Goal: Use online tool/utility: Use online tool/utility

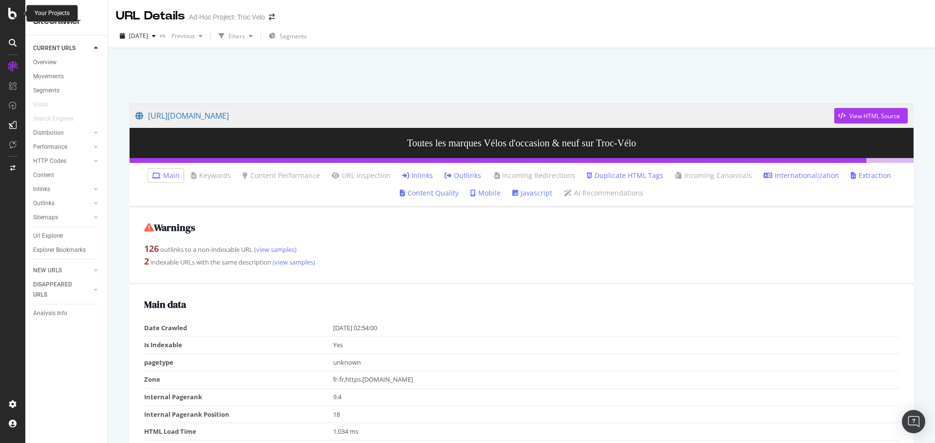
click at [10, 16] on icon at bounding box center [12, 14] width 9 height 12
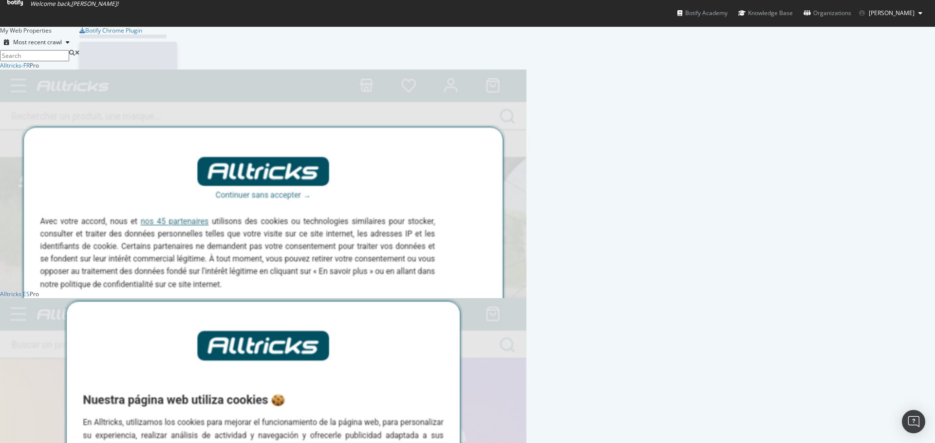
scroll to position [436, 920]
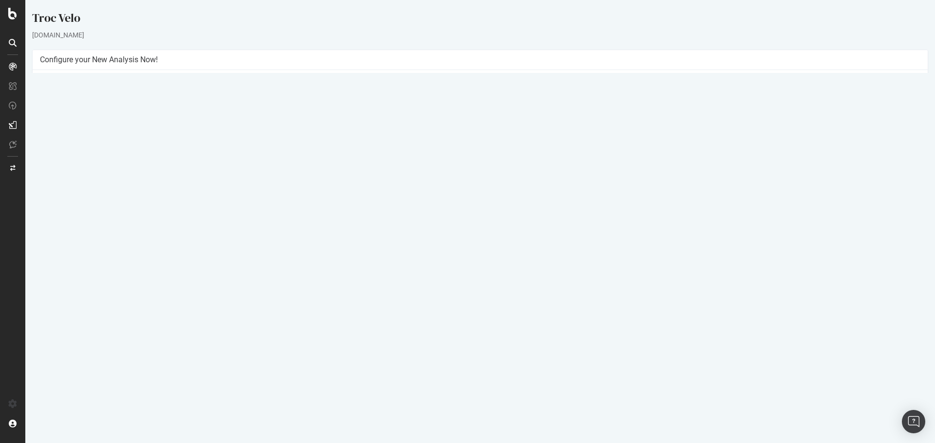
click at [85, 330] on link "2025 Sep. 19th report" at bounding box center [65, 329] width 37 height 8
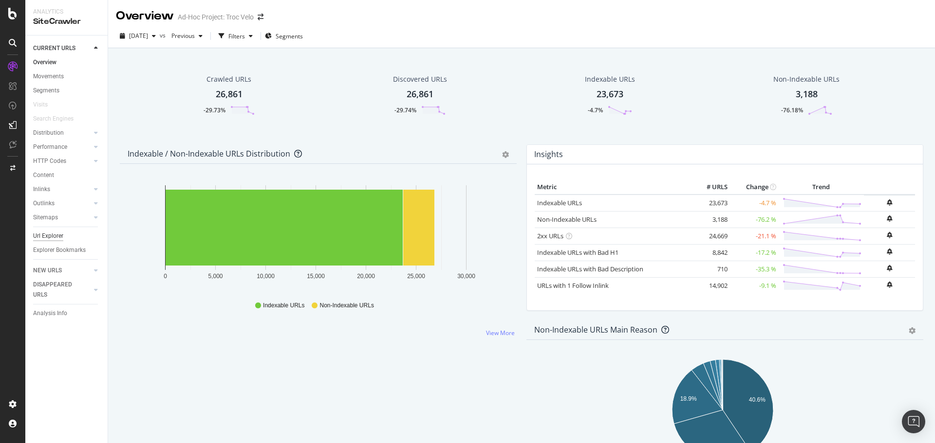
click at [50, 235] on div "Url Explorer" at bounding box center [48, 236] width 30 height 10
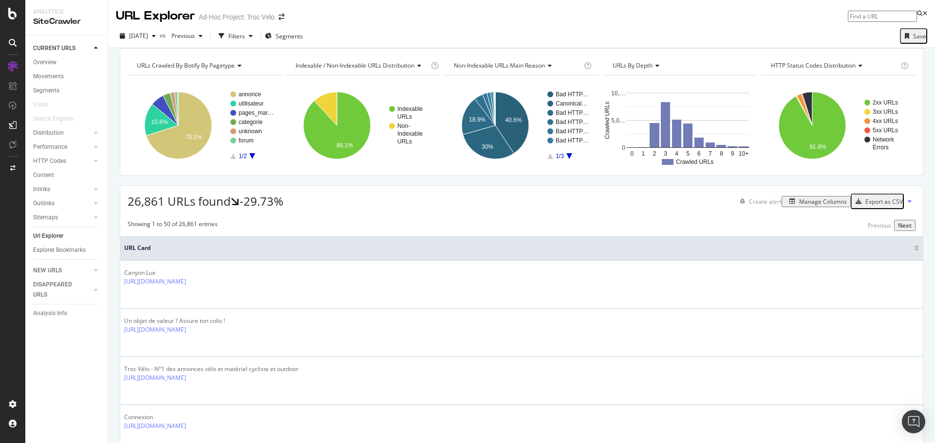
click at [864, 18] on input at bounding box center [881, 16] width 69 height 11
paste input "https://www.troc-velo.com/fr-fr/categorie/velos-complets/velos-electriques/vttae"
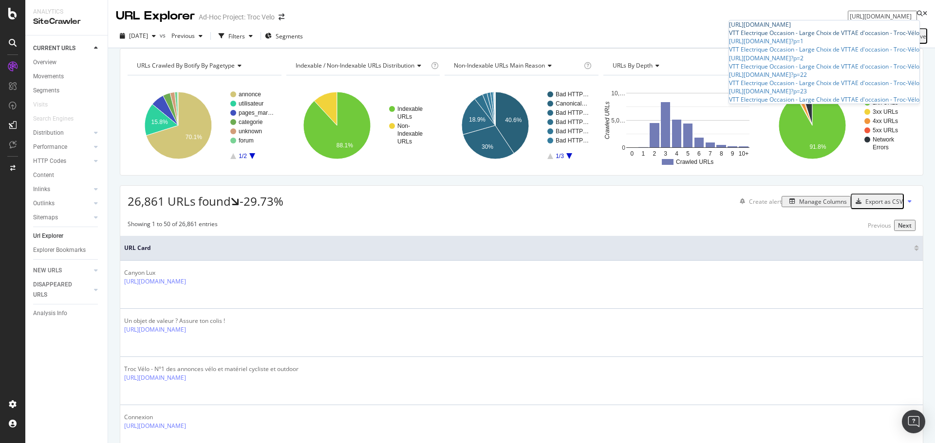
type input "https://www.troc-velo.com/fr-fr/categorie/velos-complets/velos-electriques/vttae"
click at [791, 29] on span "https://www.troc-velo.com/fr-fr/categorie/velos-complets/velos-electriques/vttae" at bounding box center [760, 24] width 62 height 8
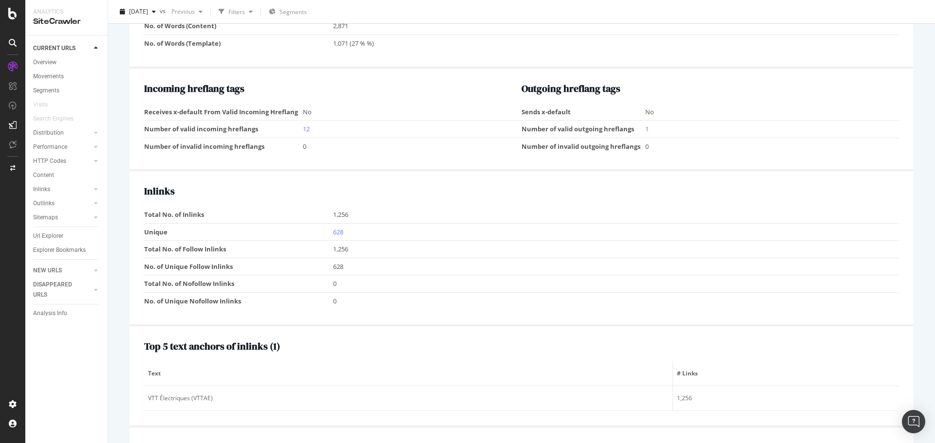
scroll to position [937, 0]
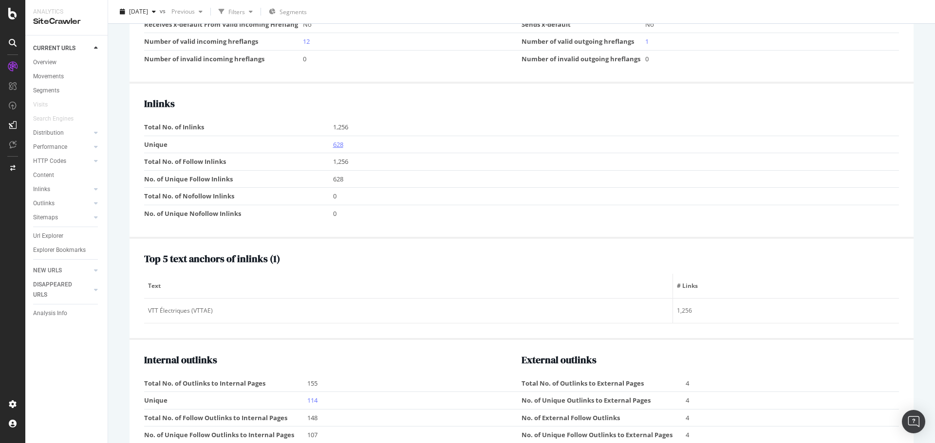
click at [337, 146] on link "628" at bounding box center [338, 144] width 10 height 9
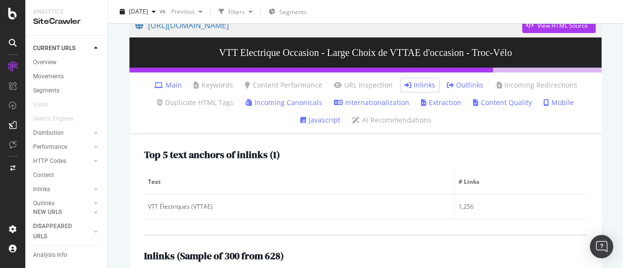
scroll to position [91, 0]
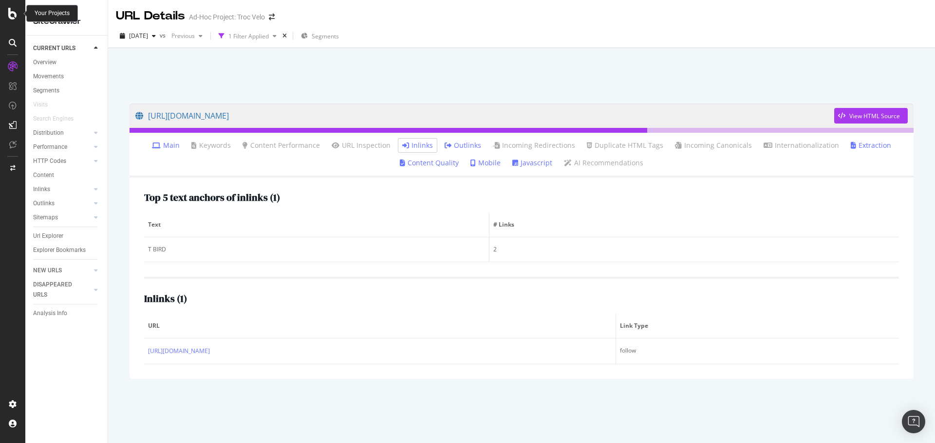
click at [7, 15] on div at bounding box center [12, 14] width 23 height 12
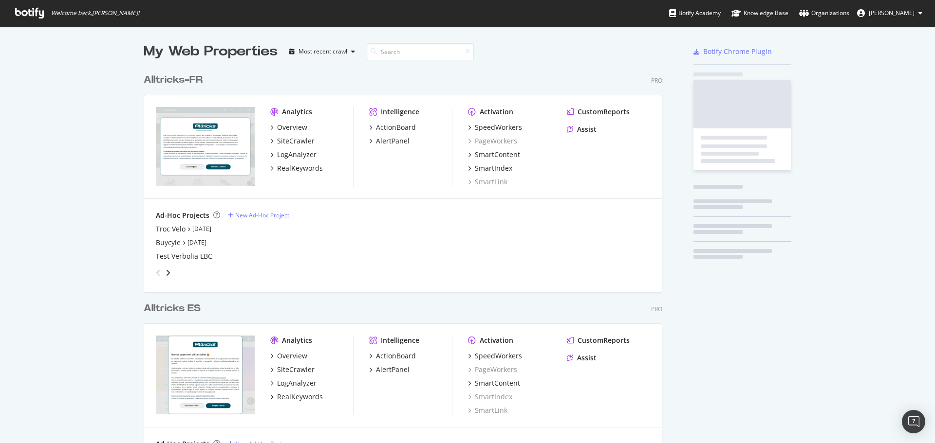
scroll to position [436, 920]
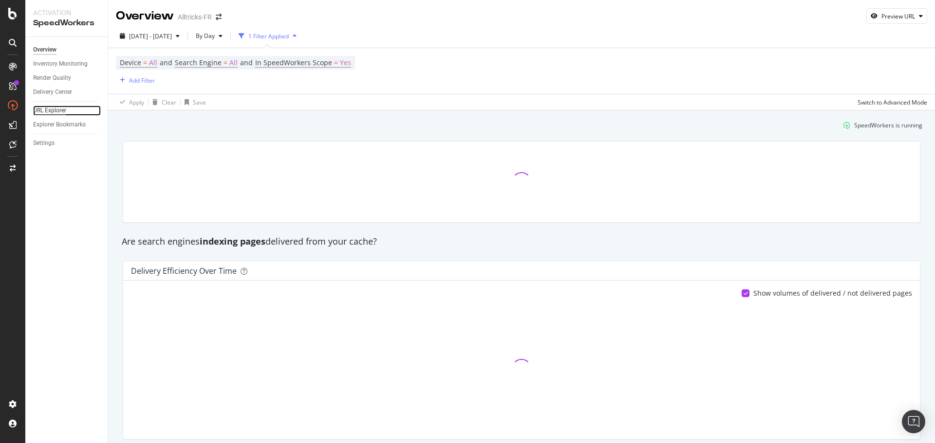
click at [60, 115] on div "URL Explorer" at bounding box center [49, 111] width 33 height 10
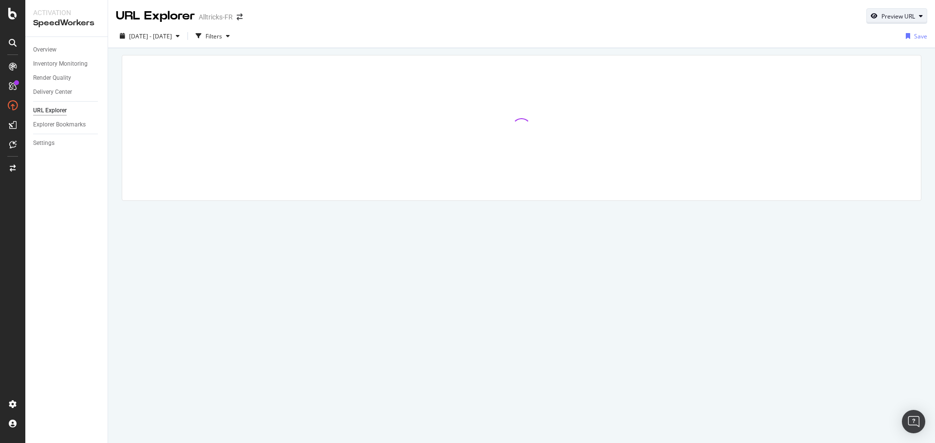
click at [885, 14] on div "Preview URL" at bounding box center [898, 16] width 34 height 8
click at [866, 60] on input "url" at bounding box center [866, 61] width 106 height 17
paste input "https://www.alltricks.fr/blog/comparatif-meilleure-draisienne?srsltid=AfmBOopKc…"
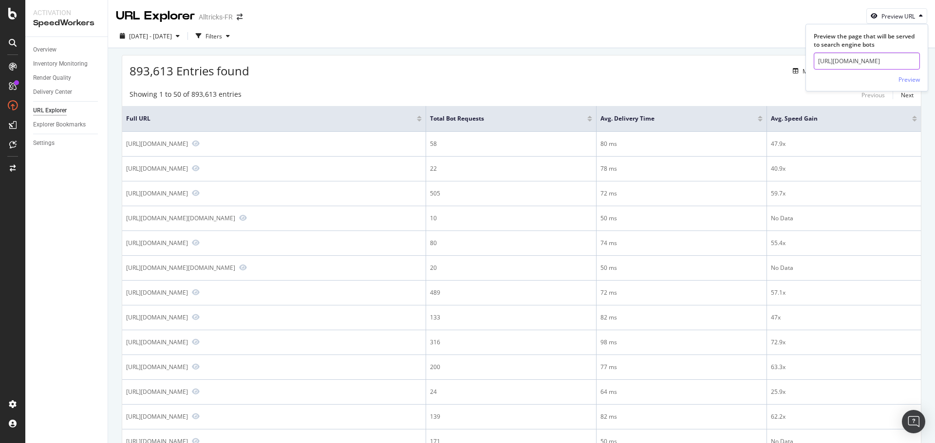
scroll to position [0, 68]
type input "https://www.alltricks.fr/blog/comparatif-meilleure-draisienne"
click at [911, 75] on div "Preview" at bounding box center [908, 79] width 21 height 8
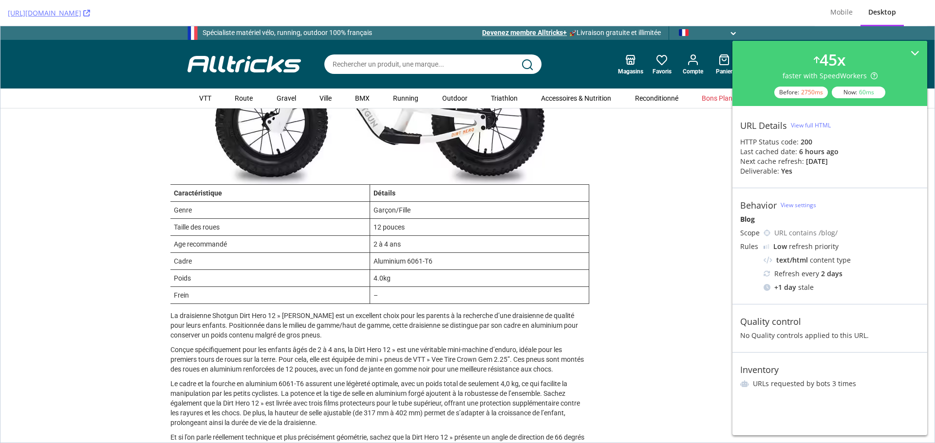
scroll to position [1801, 0]
